Goal: Navigation & Orientation: Find specific page/section

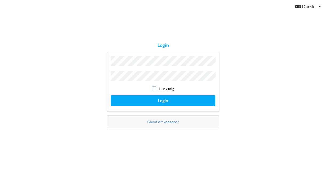
click at [154, 88] on input "checkbox" at bounding box center [154, 88] width 5 height 5
checkbox input "true"
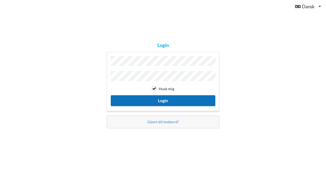
click at [163, 99] on button "Login" at bounding box center [163, 100] width 105 height 11
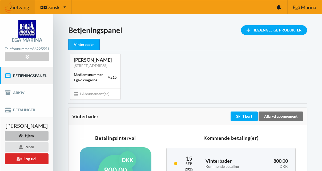
click at [24, 49] on div "Telefonnummer: [PHONE_NUMBER]" at bounding box center [27, 48] width 44 height 7
click at [24, 60] on div at bounding box center [27, 57] width 44 height 8
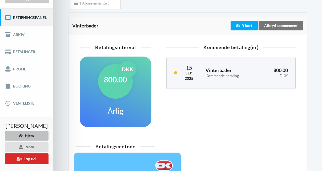
scroll to position [80, 0]
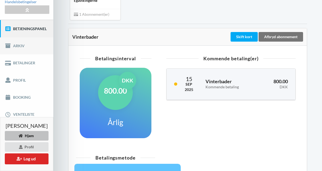
click at [17, 54] on link "Arkiv" at bounding box center [26, 45] width 53 height 17
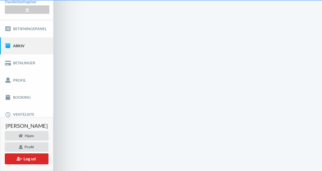
scroll to position [38, 0]
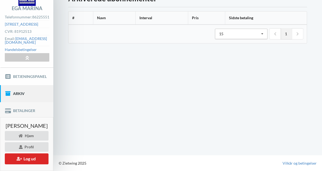
click at [28, 110] on link "Betalinger" at bounding box center [26, 110] width 53 height 17
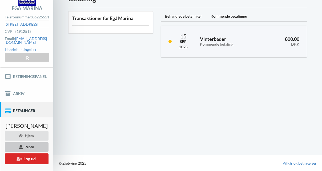
click at [35, 144] on div "Profil" at bounding box center [27, 147] width 44 height 10
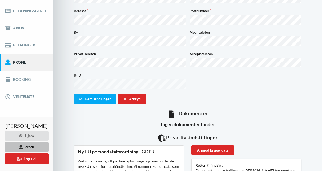
scroll to position [97, 0]
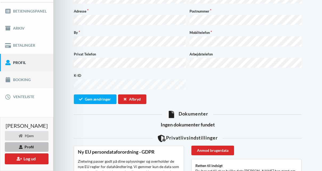
click at [25, 88] on link "Booking" at bounding box center [26, 79] width 53 height 17
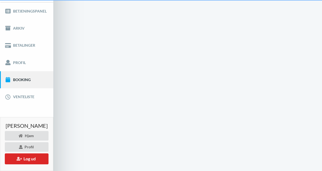
scroll to position [38, 0]
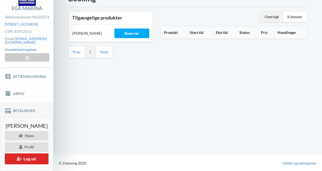
click at [30, 112] on link "Betalinger" at bounding box center [26, 110] width 53 height 17
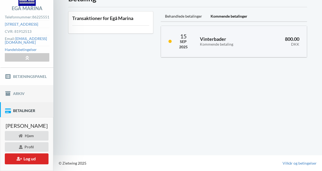
click at [22, 93] on link "Arkiv" at bounding box center [26, 93] width 53 height 17
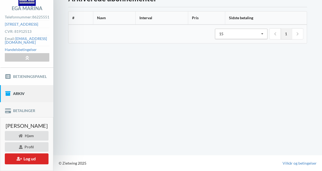
click at [27, 110] on link "Betalinger" at bounding box center [26, 110] width 53 height 17
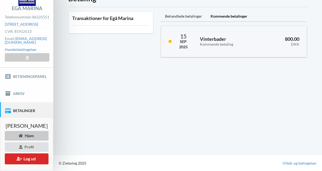
click at [34, 138] on div "Hjem" at bounding box center [27, 136] width 44 height 10
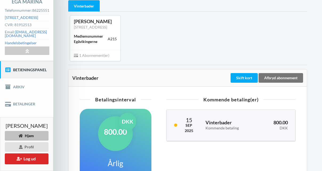
click at [25, 76] on link "Betjeningspanel" at bounding box center [26, 69] width 53 height 17
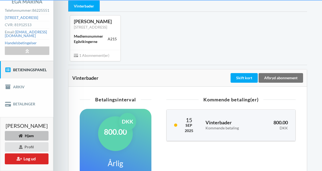
click at [25, 76] on link "Betjeningspanel" at bounding box center [26, 69] width 53 height 17
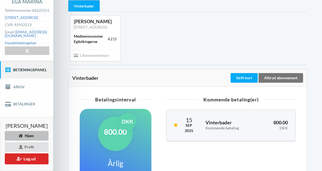
click at [25, 76] on link "Betjeningspanel" at bounding box center [26, 69] width 53 height 17
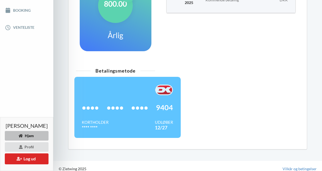
scroll to position [176, 0]
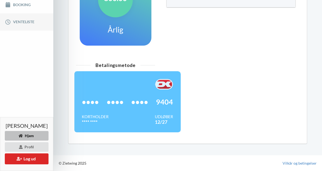
click at [26, 23] on link "Venteliste" at bounding box center [26, 21] width 53 height 17
